Goal: Information Seeking & Learning: Learn about a topic

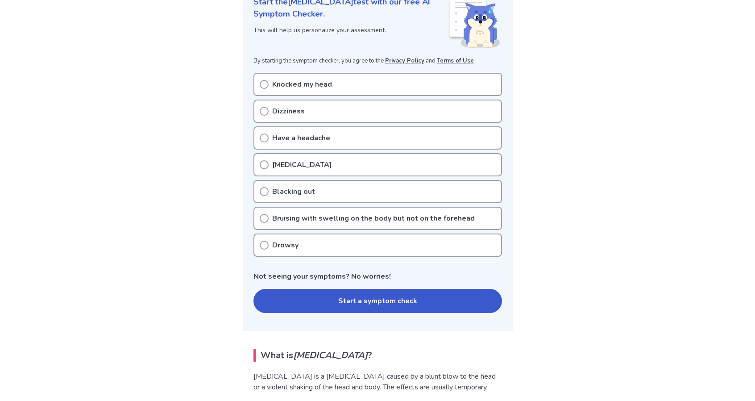
scroll to position [131, 0]
click at [323, 79] on p "Knocked my head" at bounding box center [302, 84] width 60 height 11
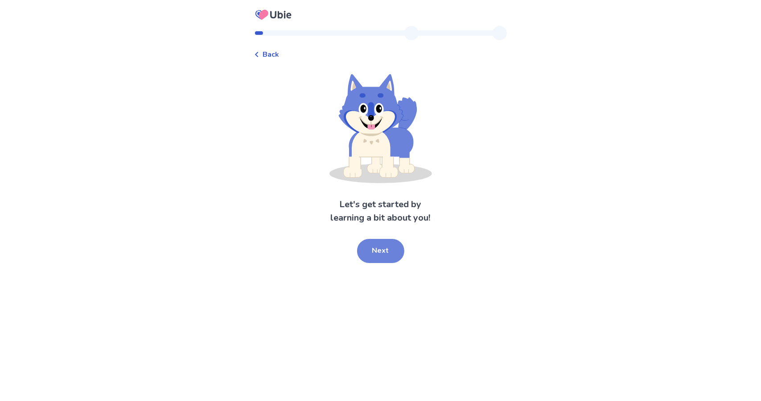
click at [386, 250] on button "Next" at bounding box center [380, 251] width 47 height 24
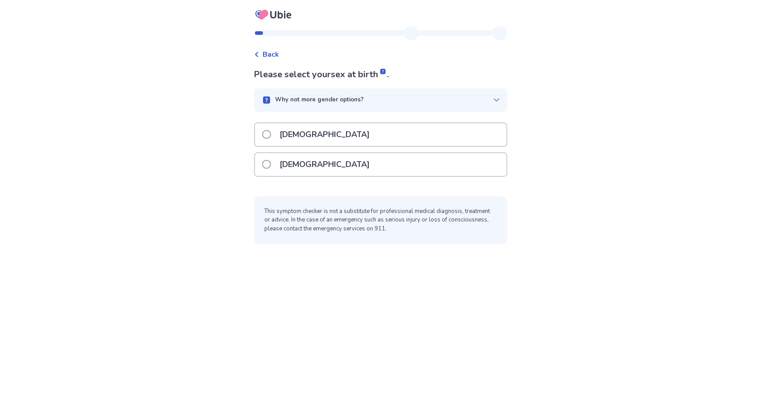
click at [293, 136] on p "[DEMOGRAPHIC_DATA]" at bounding box center [325, 134] width 101 height 23
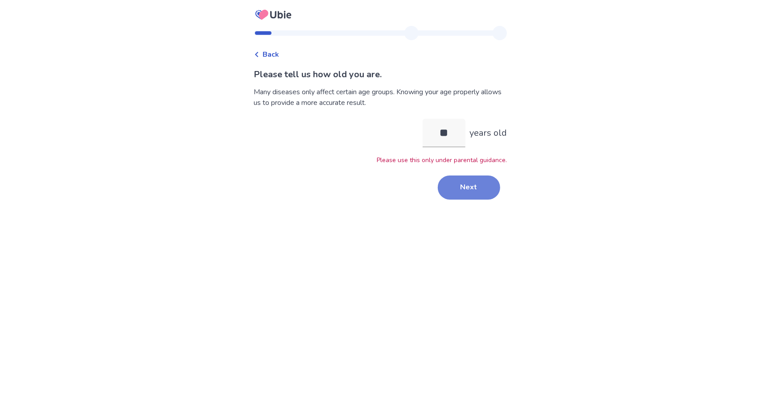
type input "**"
click at [478, 190] on button "Next" at bounding box center [469, 187] width 62 height 24
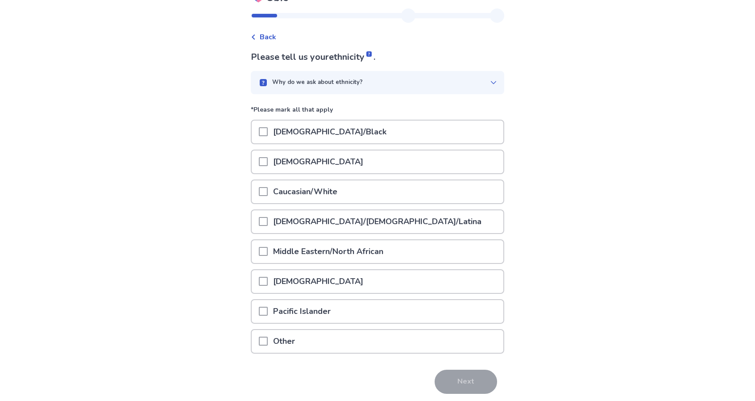
scroll to position [18, 0]
click at [262, 190] on div "Caucasian/White" at bounding box center [378, 190] width 252 height 23
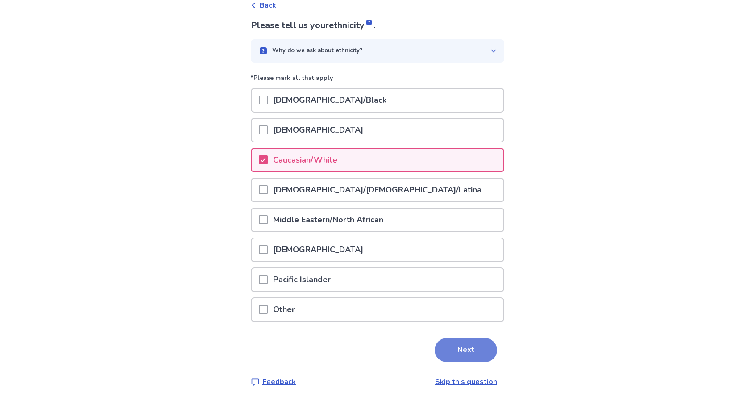
scroll to position [49, 0]
click at [455, 345] on button "Next" at bounding box center [466, 350] width 62 height 24
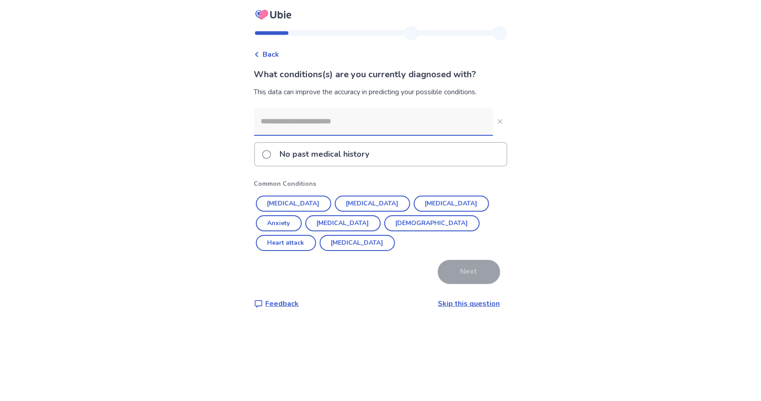
click at [328, 127] on input at bounding box center [373, 121] width 239 height 27
drag, startPoint x: 280, startPoint y: 80, endPoint x: 310, endPoint y: 79, distance: 30.3
click at [310, 79] on p "What conditions(s) are you currently diagnosed with?" at bounding box center [380, 74] width 253 height 13
click at [334, 163] on p "No past medical history" at bounding box center [325, 154] width 100 height 23
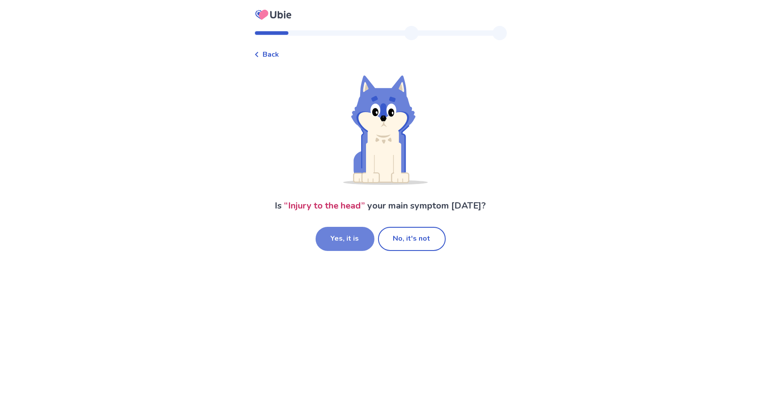
click at [340, 241] on button "Yes, it is" at bounding box center [345, 239] width 59 height 24
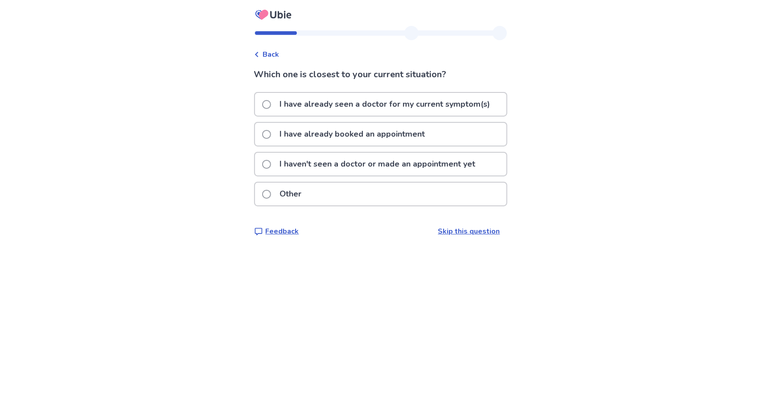
click at [365, 164] on p "I haven't seen a doctor or made an appointment yet" at bounding box center [378, 164] width 207 height 23
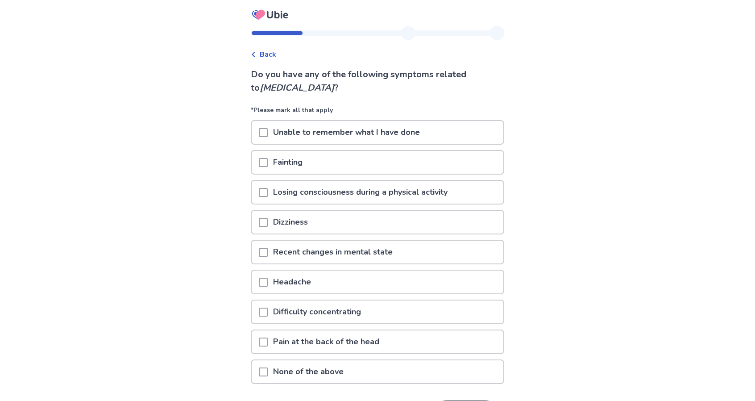
click at [268, 221] on span at bounding box center [263, 222] width 9 height 9
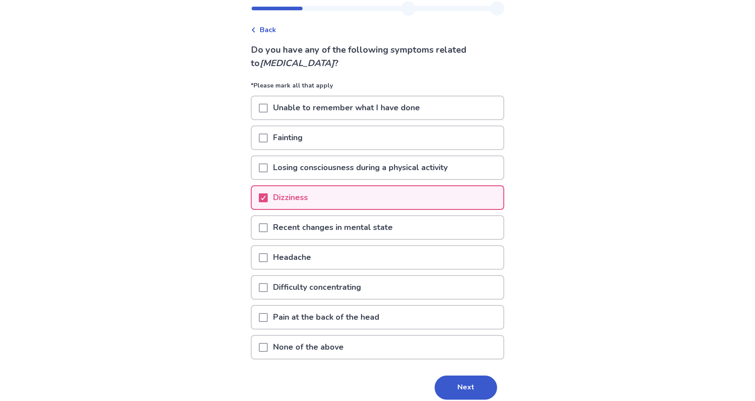
scroll to position [26, 0]
click at [265, 256] on span at bounding box center [263, 256] width 9 height 9
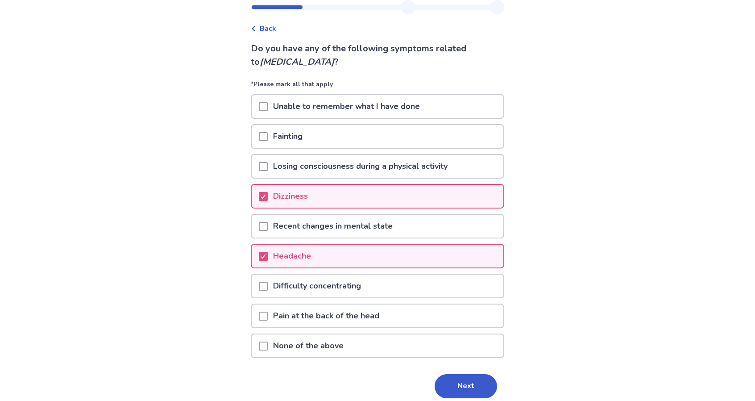
click at [273, 285] on p "Difficulty concentrating" at bounding box center [317, 285] width 99 height 23
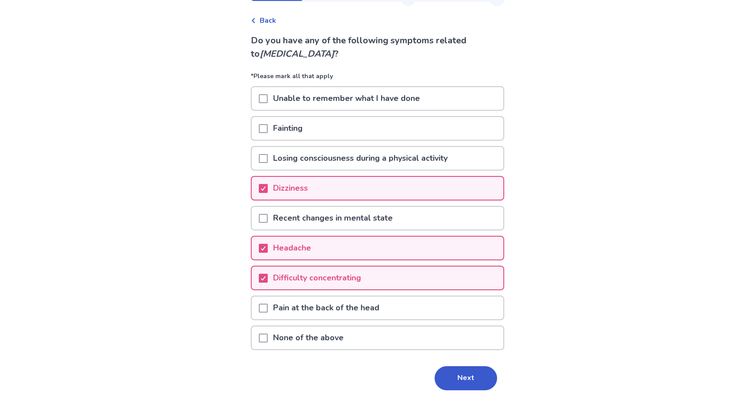
scroll to position [35, 0]
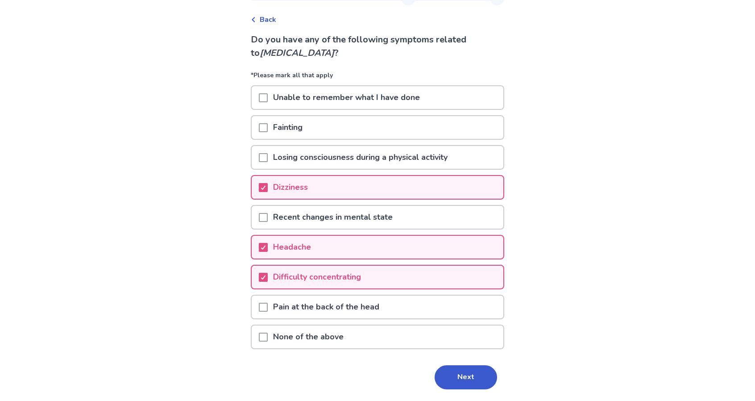
click at [264, 312] on div "Pain at the back of the head" at bounding box center [378, 306] width 252 height 23
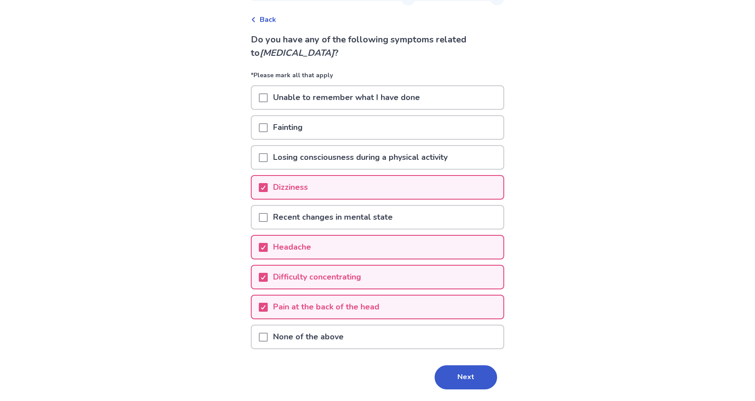
click at [268, 267] on div at bounding box center [263, 276] width 9 height 23
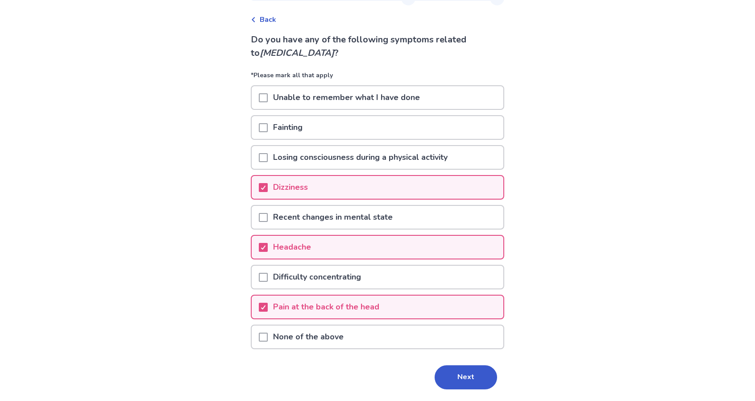
click at [265, 279] on span at bounding box center [263, 277] width 9 height 9
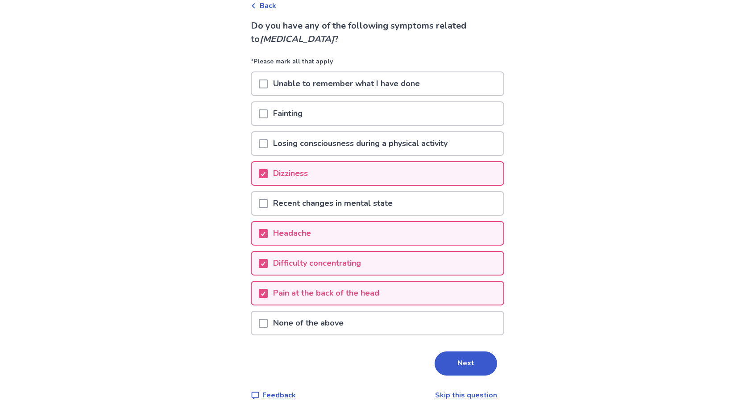
scroll to position [51, 0]
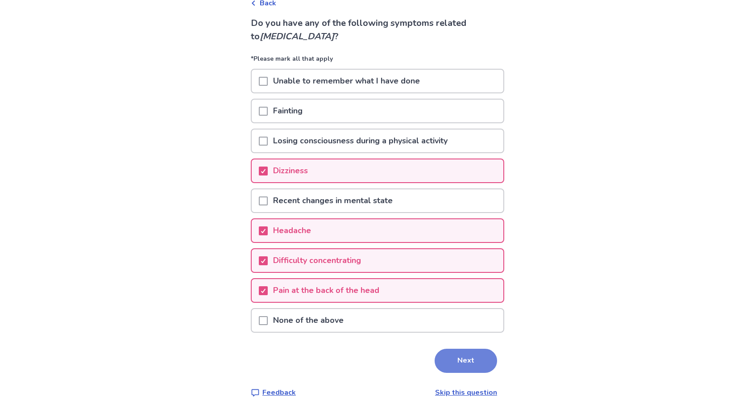
click at [459, 365] on button "Next" at bounding box center [466, 360] width 62 height 24
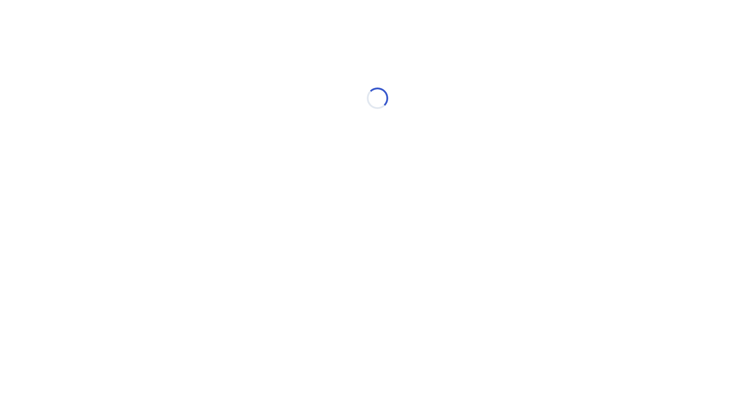
scroll to position [0, 0]
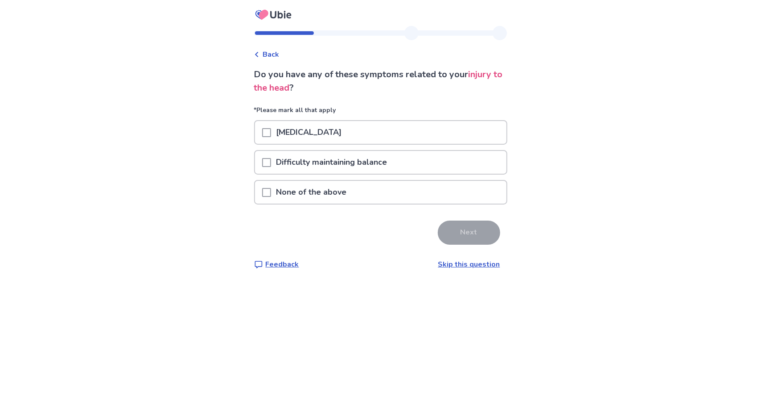
click at [282, 160] on p "Difficulty maintaining balance" at bounding box center [332, 162] width 122 height 23
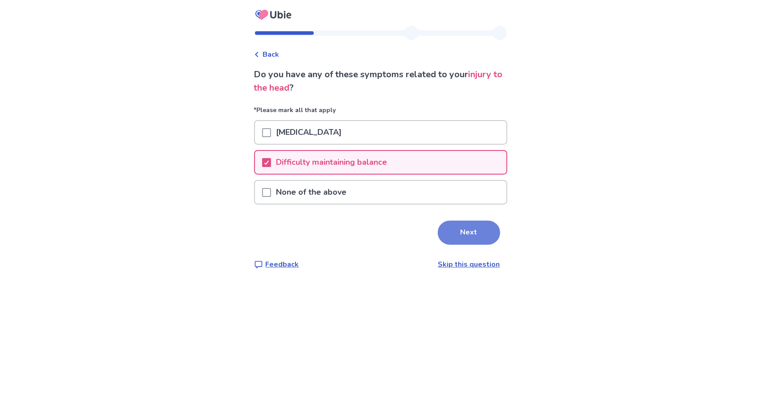
click at [476, 234] on button "Next" at bounding box center [469, 232] width 62 height 24
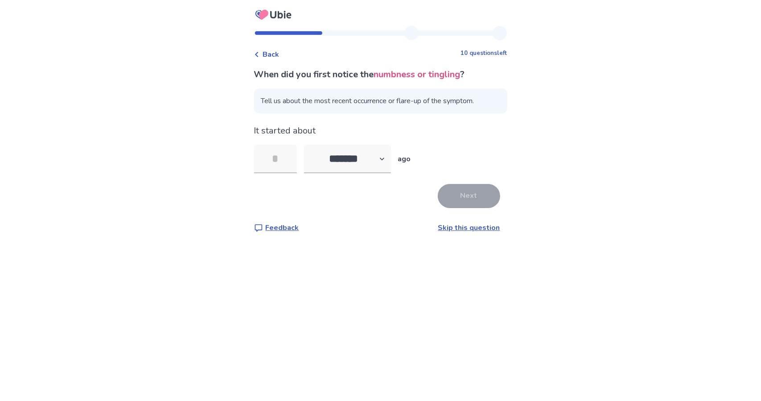
click at [345, 193] on div "Next" at bounding box center [380, 196] width 253 height 24
click at [350, 164] on select "******* ****** ******* ******** *******" at bounding box center [347, 159] width 87 height 29
select select "*"
click at [309, 145] on select "******* ****** ******* ******** *******" at bounding box center [347, 159] width 87 height 29
click at [283, 156] on input "tel" at bounding box center [275, 159] width 43 height 29
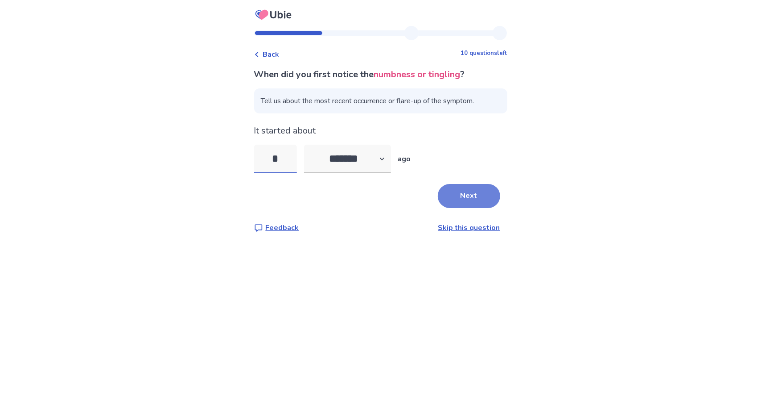
type input "*"
drag, startPoint x: 478, startPoint y: 194, endPoint x: 458, endPoint y: 186, distance: 21.3
drag, startPoint x: 458, startPoint y: 186, endPoint x: 363, endPoint y: 201, distance: 96.1
click at [363, 201] on div "Next" at bounding box center [380, 196] width 253 height 24
click at [464, 198] on button "Next" at bounding box center [469, 196] width 62 height 24
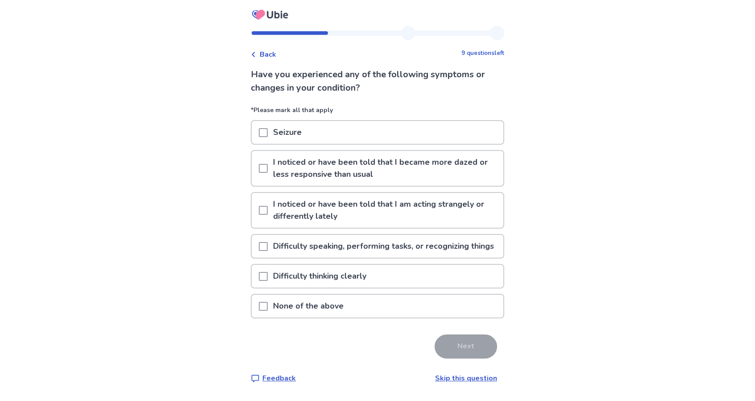
click at [274, 323] on div "None of the above" at bounding box center [377, 309] width 253 height 30
click at [265, 281] on div at bounding box center [263, 276] width 9 height 23
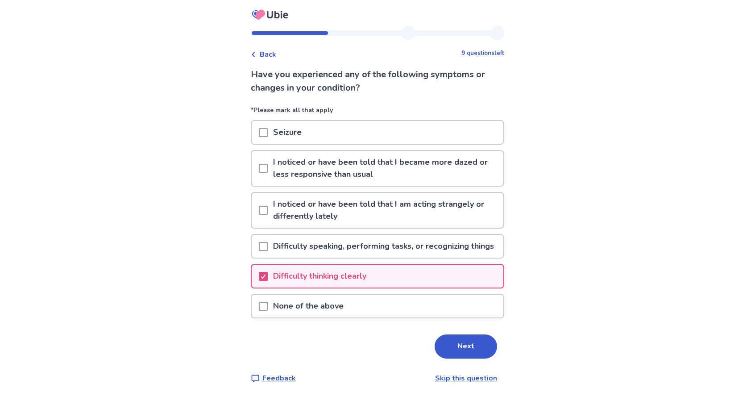
click at [268, 251] on span at bounding box center [263, 246] width 9 height 9
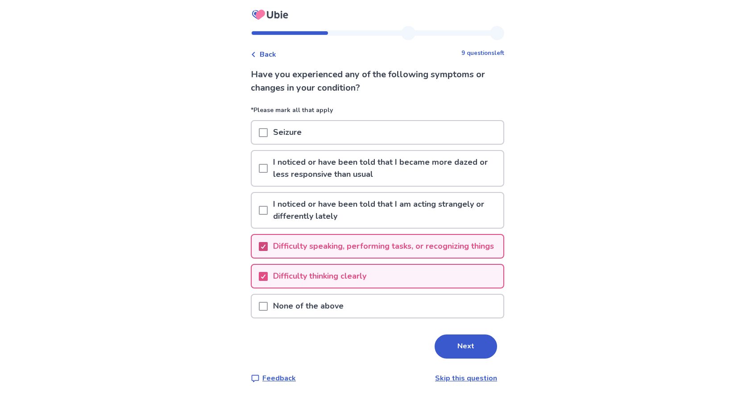
click at [265, 248] on polyline at bounding box center [263, 246] width 4 height 4
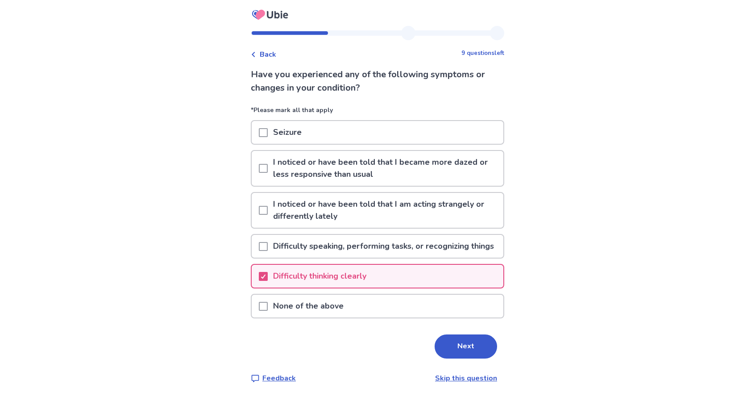
click at [268, 174] on div at bounding box center [263, 168] width 9 height 35
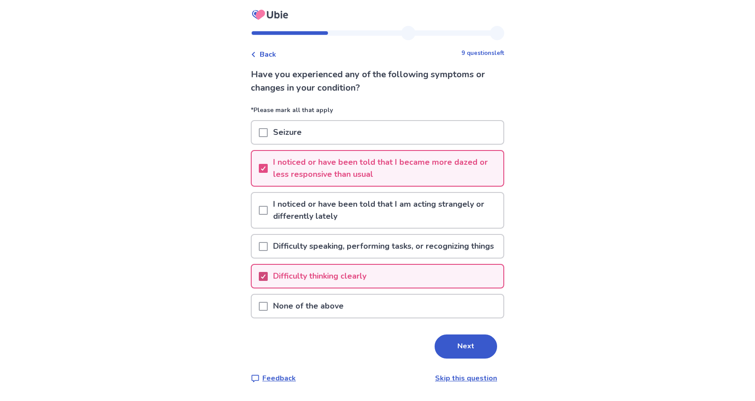
click at [265, 281] on span at bounding box center [263, 276] width 9 height 9
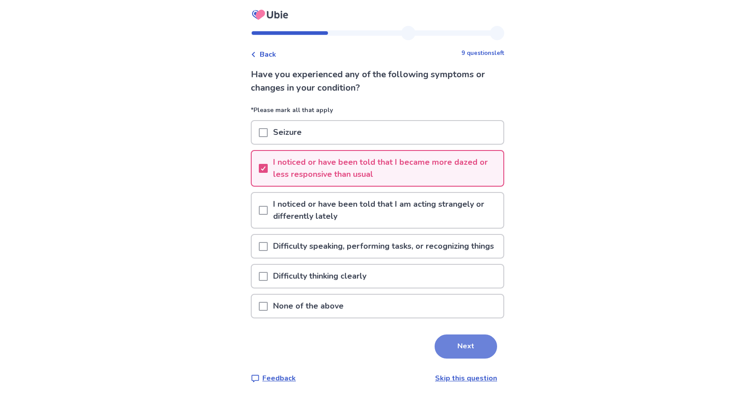
click at [469, 358] on button "Next" at bounding box center [466, 346] width 62 height 24
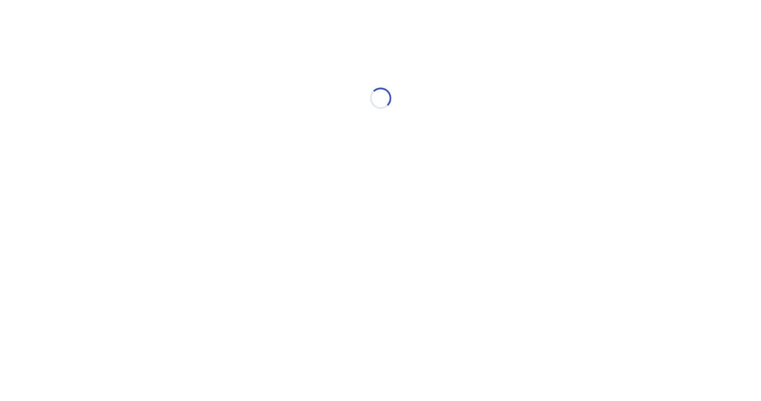
select select "*"
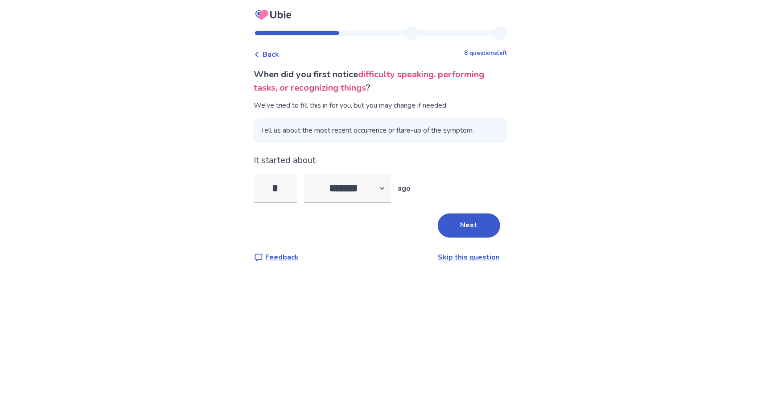
click at [260, 52] on icon at bounding box center [256, 54] width 5 height 5
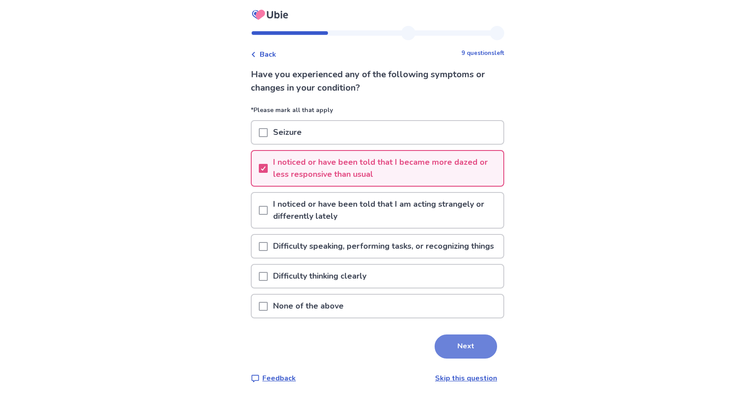
click at [451, 358] on button "Next" at bounding box center [466, 346] width 62 height 24
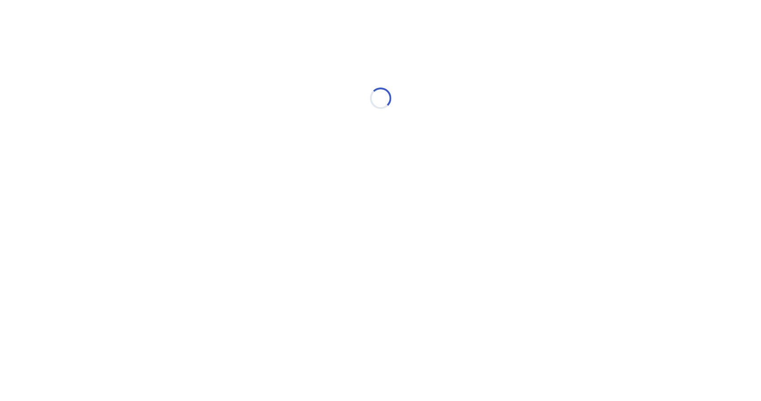
select select "*"
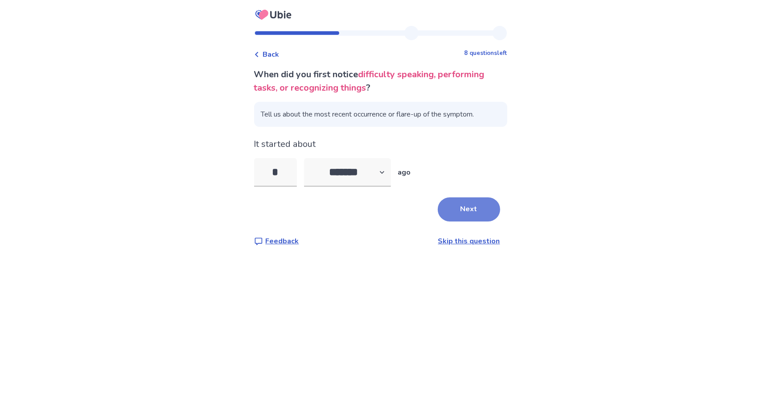
click at [463, 211] on button "Next" at bounding box center [469, 209] width 62 height 24
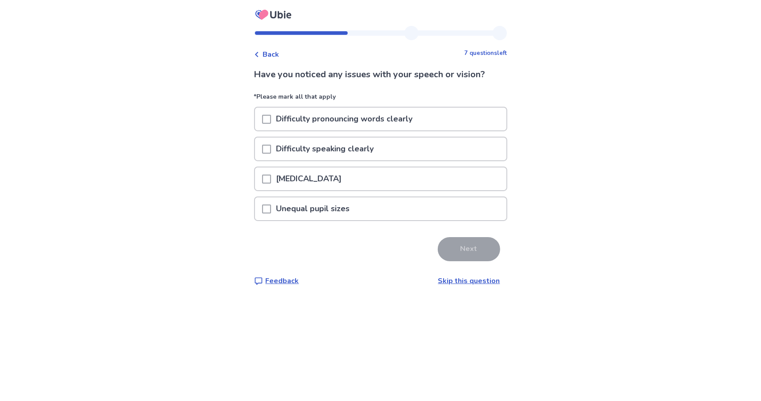
click at [468, 282] on link "Skip this question" at bounding box center [470, 281] width 62 height 10
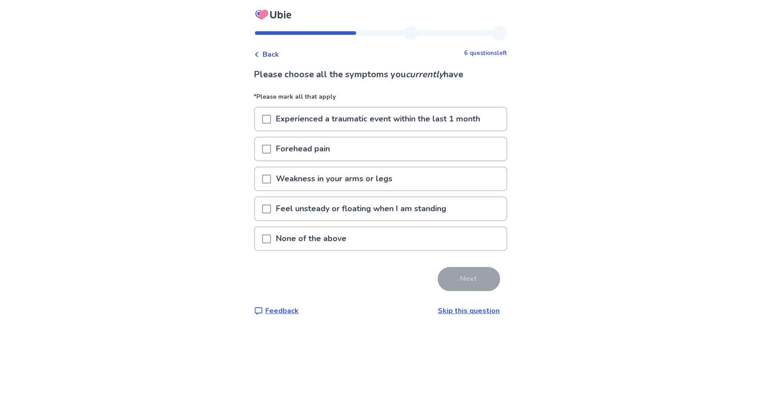
click at [372, 168] on p "Weakness in your arms or legs" at bounding box center [334, 178] width 127 height 23
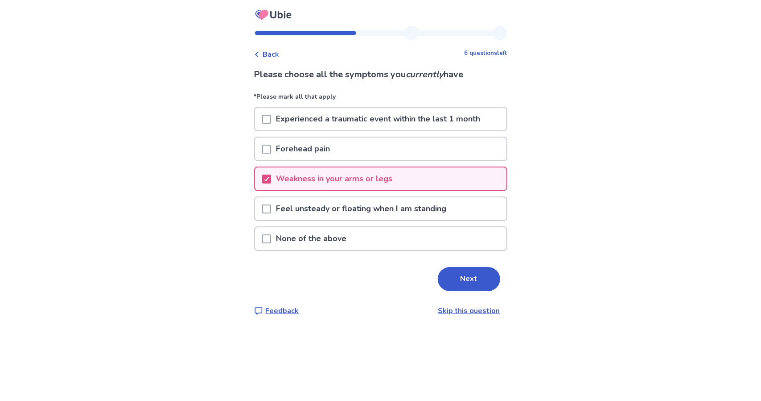
click at [343, 175] on p "Weakness in your arms or legs" at bounding box center [334, 178] width 127 height 23
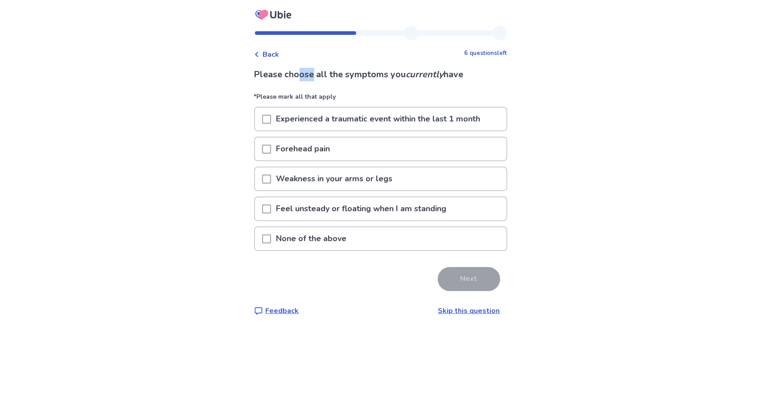
drag, startPoint x: 305, startPoint y: 73, endPoint x: 319, endPoint y: 73, distance: 13.4
click at [319, 73] on p "Please choose all the symptoms you currently have" at bounding box center [380, 74] width 253 height 13
click at [318, 73] on p "Please choose all the symptoms you currently have" at bounding box center [380, 74] width 253 height 13
click at [336, 119] on p "Experienced a traumatic event within the last 1 month" at bounding box center [378, 119] width 215 height 23
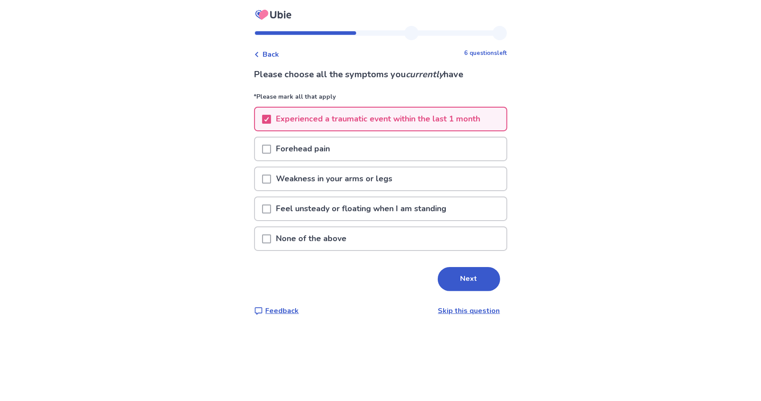
click at [292, 211] on p "Feel unsteady or floating when I am standing" at bounding box center [361, 208] width 181 height 23
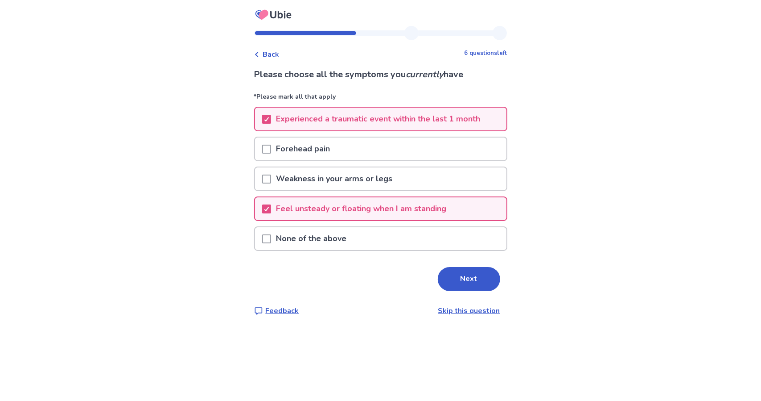
click at [315, 143] on p "Forehead pain" at bounding box center [303, 148] width 65 height 23
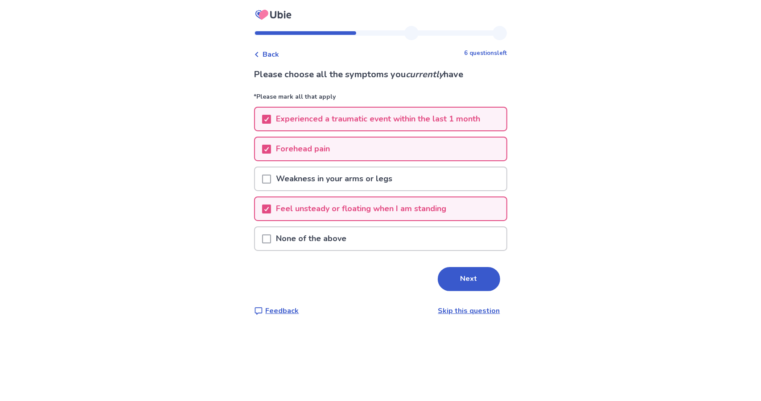
click at [303, 123] on p "Experienced a traumatic event within the last 1 month" at bounding box center [378, 119] width 215 height 23
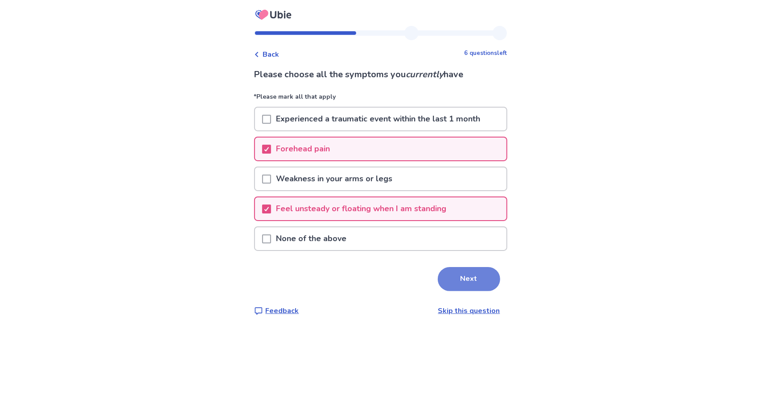
click at [466, 278] on button "Next" at bounding box center [469, 279] width 62 height 24
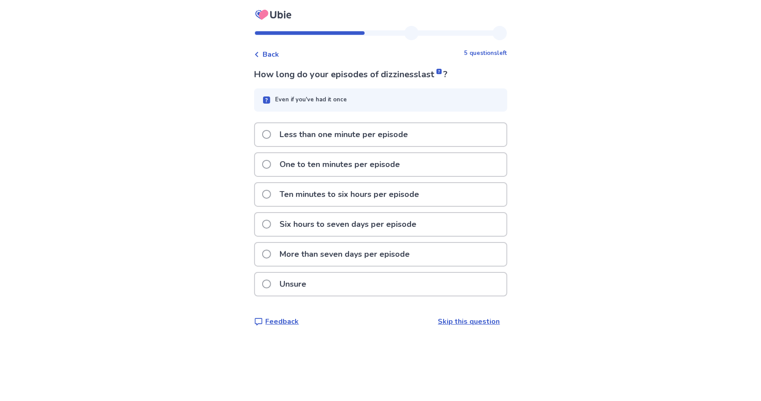
click at [465, 328] on div "Back 5 questions left How long do your episodes of dizziness last ? Even if you…" at bounding box center [381, 183] width 268 height 315
click at [466, 322] on link "Skip this question" at bounding box center [470, 321] width 62 height 10
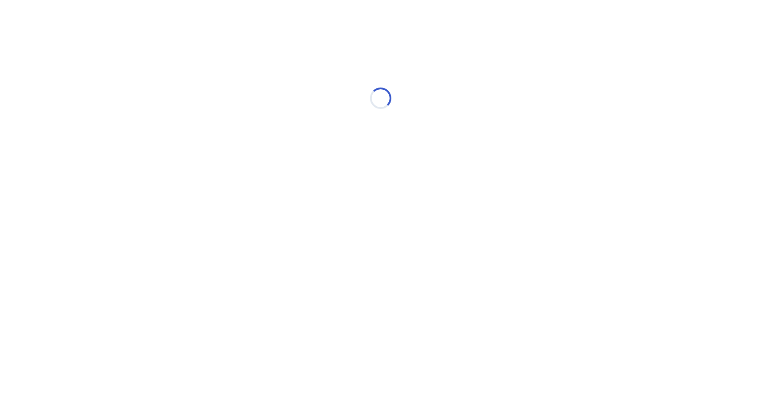
select select "*"
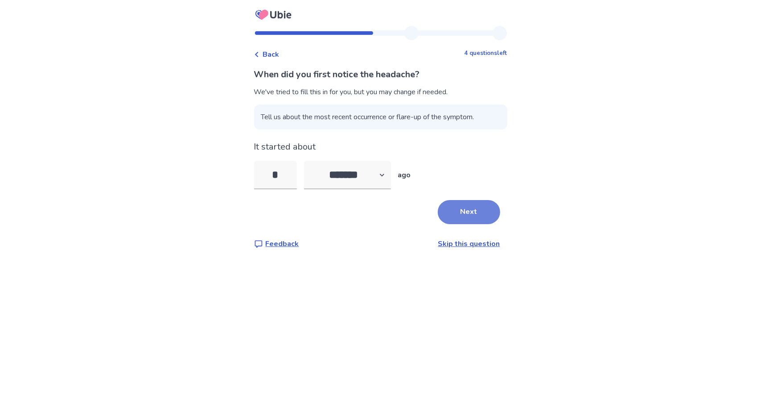
click at [474, 213] on button "Next" at bounding box center [469, 212] width 62 height 24
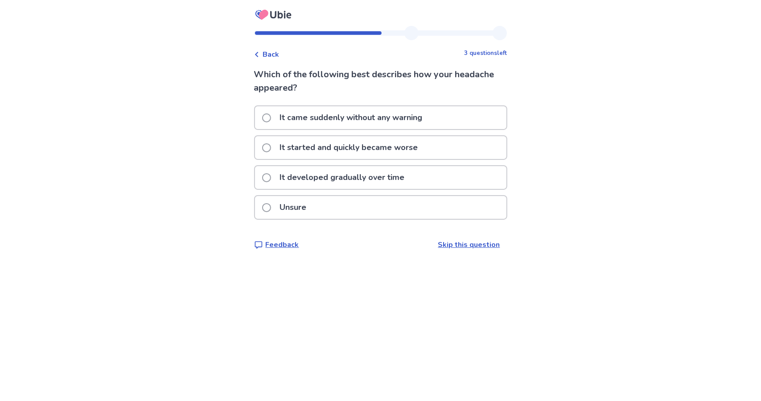
click at [364, 178] on p "It developed gradually over time" at bounding box center [343, 177] width 136 height 23
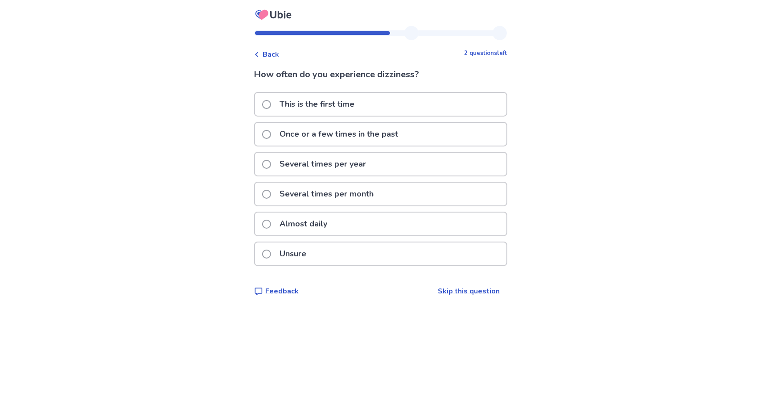
click at [266, 53] on div "Back" at bounding box center [266, 54] width 25 height 11
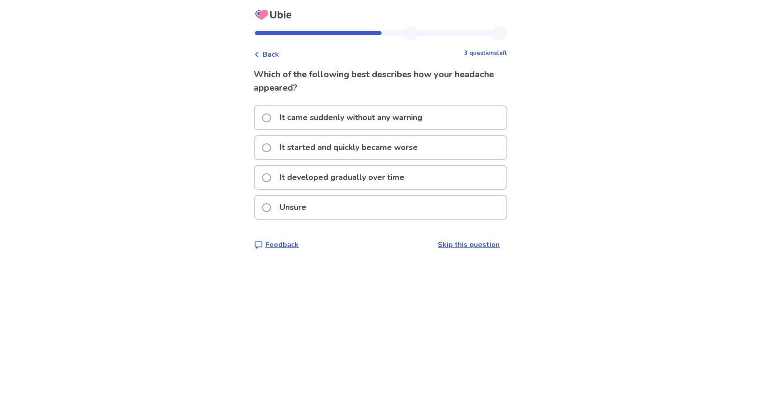
click at [296, 209] on p "Unsure" at bounding box center [293, 207] width 37 height 23
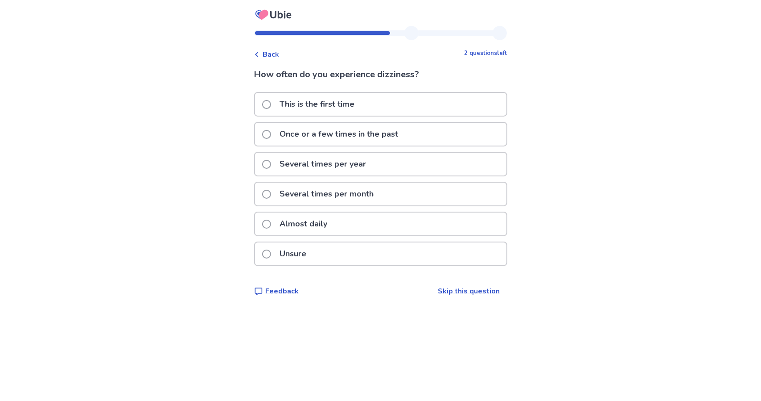
click at [394, 136] on p "Once or a few times in the past" at bounding box center [339, 134] width 129 height 23
drag, startPoint x: 307, startPoint y: 184, endPoint x: 297, endPoint y: 190, distance: 11.6
drag, startPoint x: 297, startPoint y: 190, endPoint x: 190, endPoint y: 186, distance: 107.2
click at [190, 186] on div "Back 1 question left How often do you have a headache? This is the first time O…" at bounding box center [380, 200] width 761 height 401
click at [317, 197] on p "Several times per month" at bounding box center [327, 193] width 105 height 23
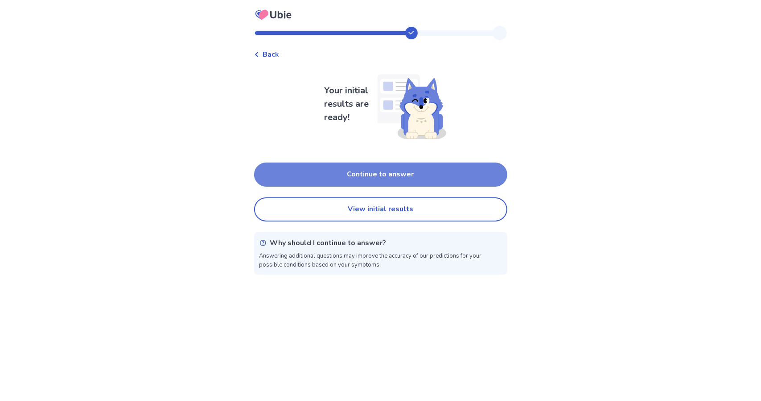
click at [384, 172] on button "Continue to answer" at bounding box center [380, 174] width 253 height 24
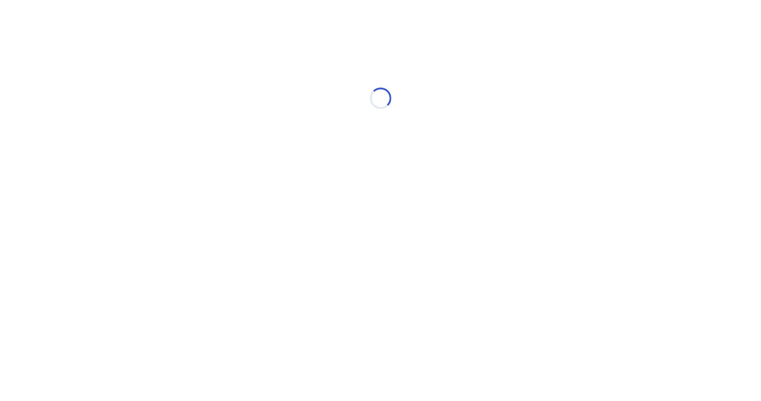
select select "*"
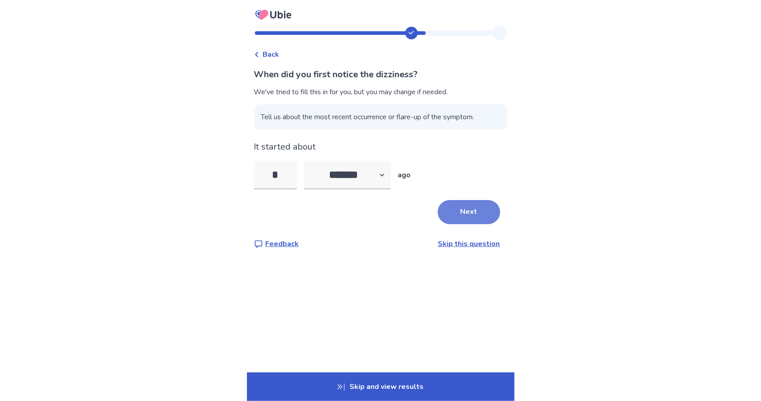
click at [474, 210] on button "Next" at bounding box center [469, 212] width 62 height 24
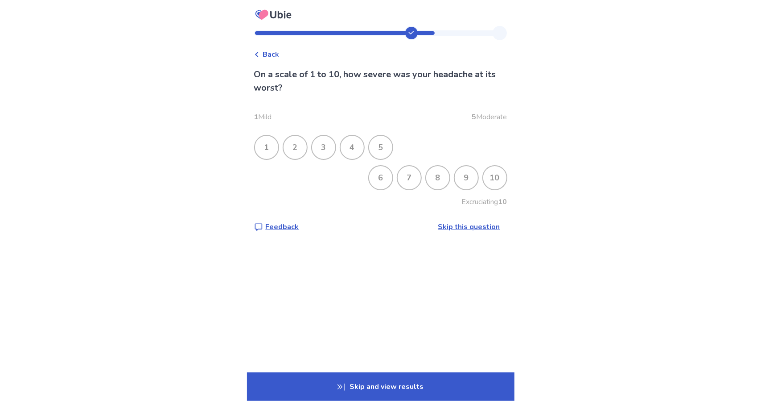
click at [357, 154] on div "4" at bounding box center [352, 147] width 23 height 23
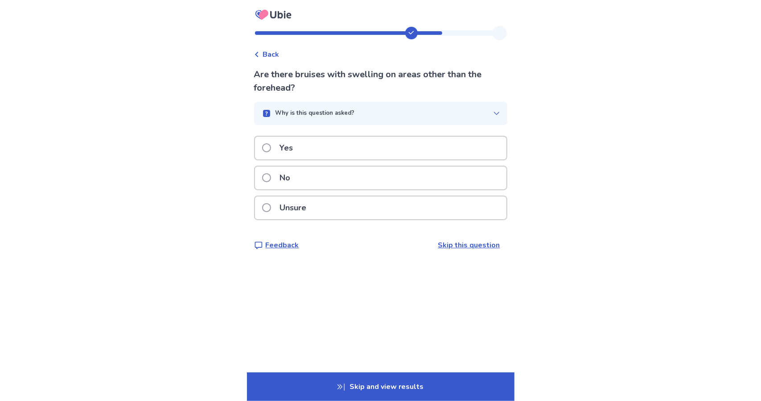
click at [436, 114] on div "Why is this question asked?" at bounding box center [377, 113] width 232 height 9
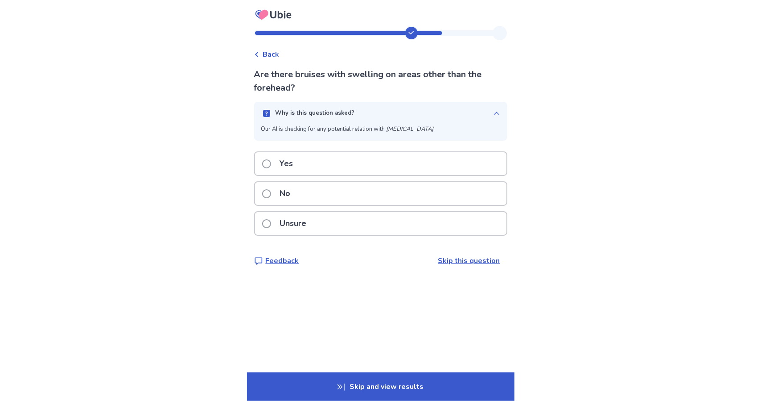
click at [436, 114] on div "Why is this question asked?" at bounding box center [377, 113] width 232 height 9
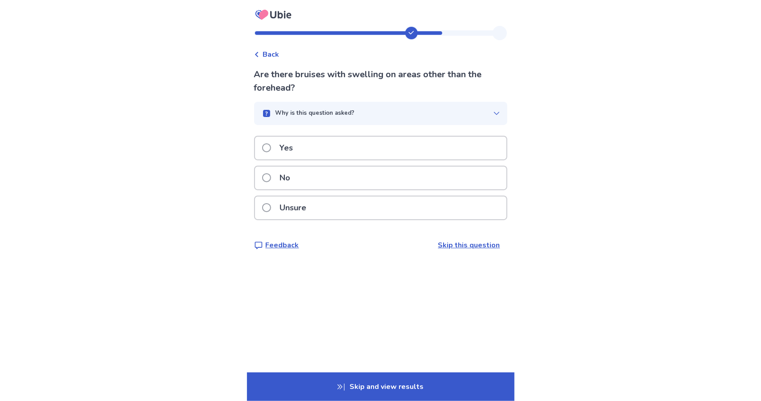
click at [397, 154] on div "Yes" at bounding box center [381, 148] width 252 height 23
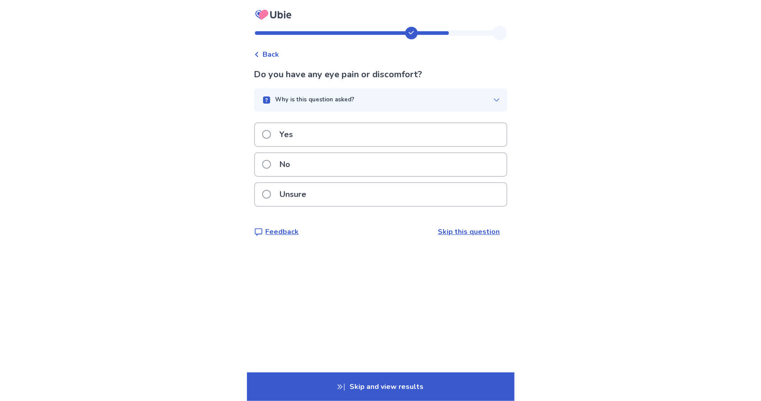
click at [336, 132] on div "Yes" at bounding box center [381, 134] width 252 height 23
click at [455, 160] on div "No" at bounding box center [381, 164] width 252 height 23
click at [302, 165] on div "No" at bounding box center [381, 164] width 252 height 23
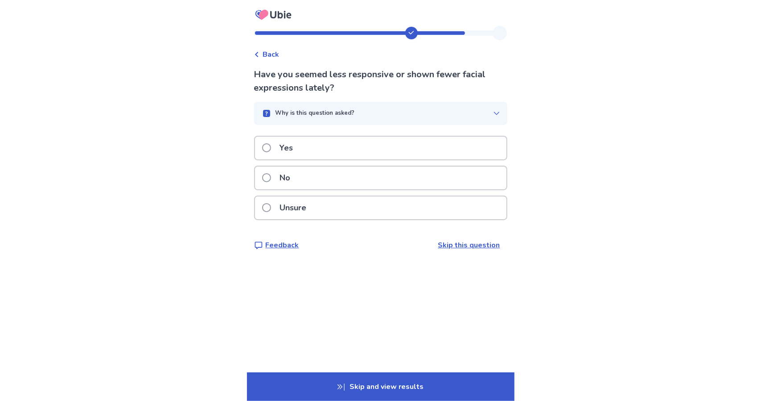
click at [299, 143] on p "Yes" at bounding box center [287, 148] width 24 height 23
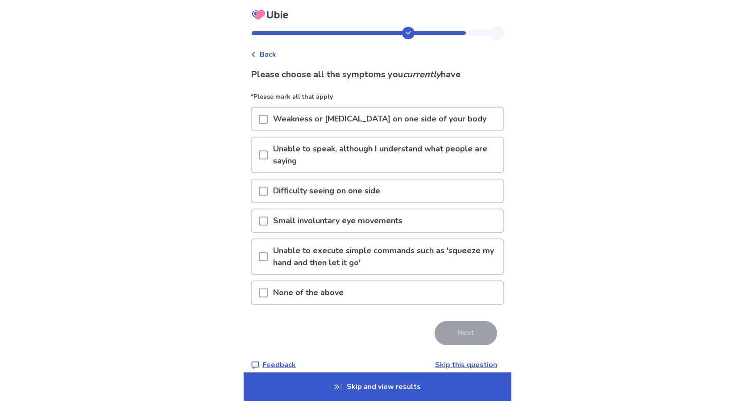
click at [398, 378] on p "Skip and view results" at bounding box center [378, 386] width 268 height 29
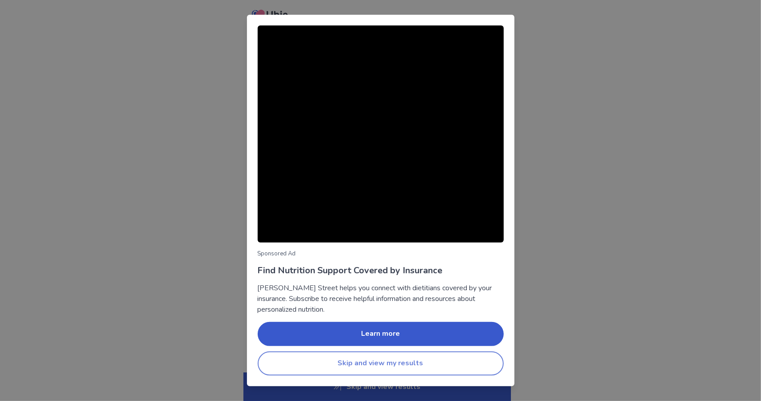
click at [394, 365] on button "Skip and view my results" at bounding box center [381, 363] width 246 height 24
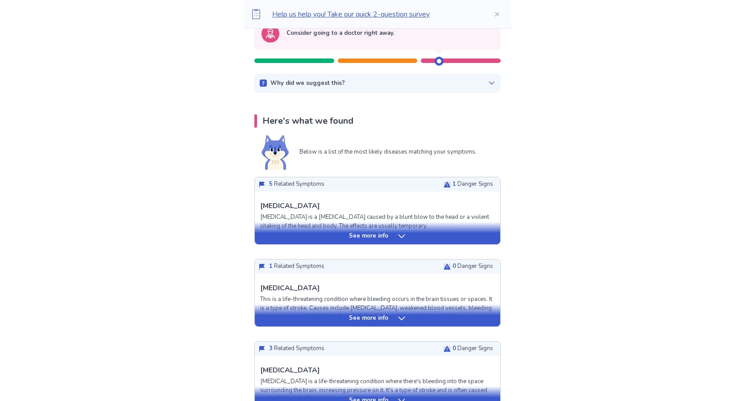
scroll to position [93, 0]
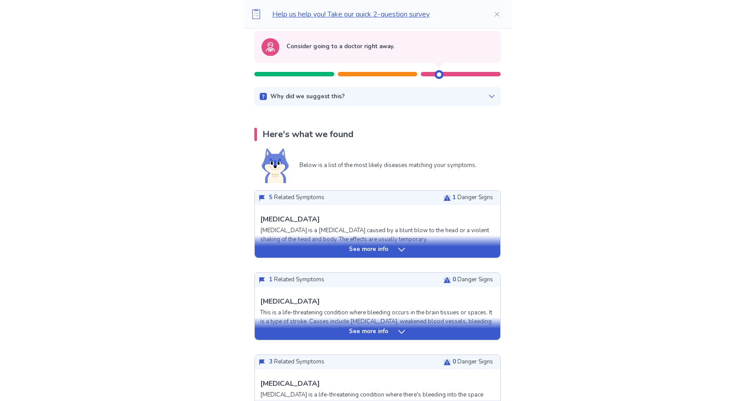
click at [349, 249] on div "See more info" at bounding box center [377, 249] width 245 height 9
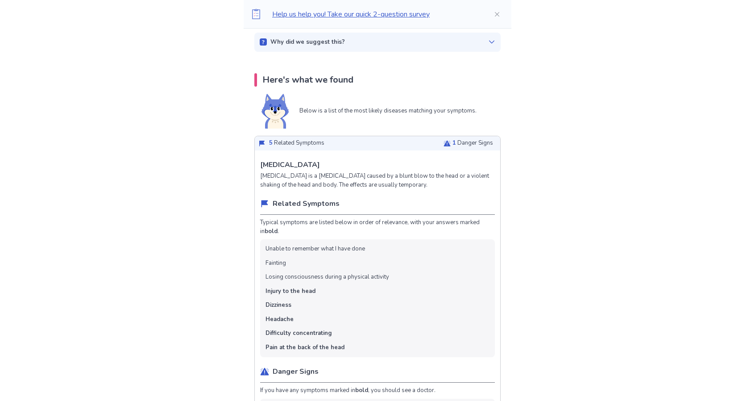
scroll to position [148, 0]
drag, startPoint x: 269, startPoint y: 291, endPoint x: 347, endPoint y: 336, distance: 90.0
click at [347, 336] on ul "Unable to remember what I have done Fainting Losing consciousness during a phys…" at bounding box center [377, 298] width 235 height 118
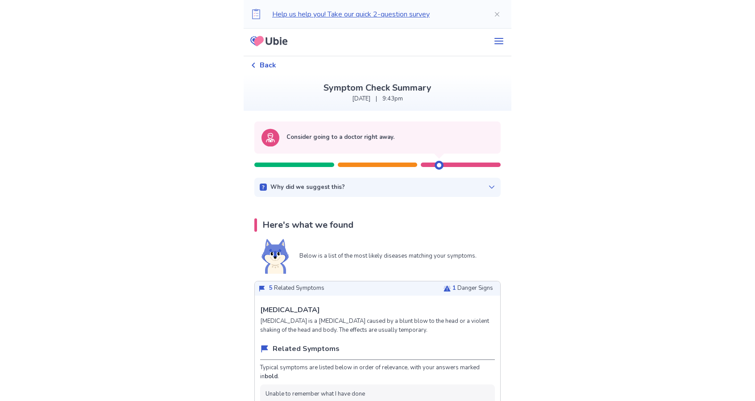
scroll to position [0, 0]
